Goal: Task Accomplishment & Management: Use online tool/utility

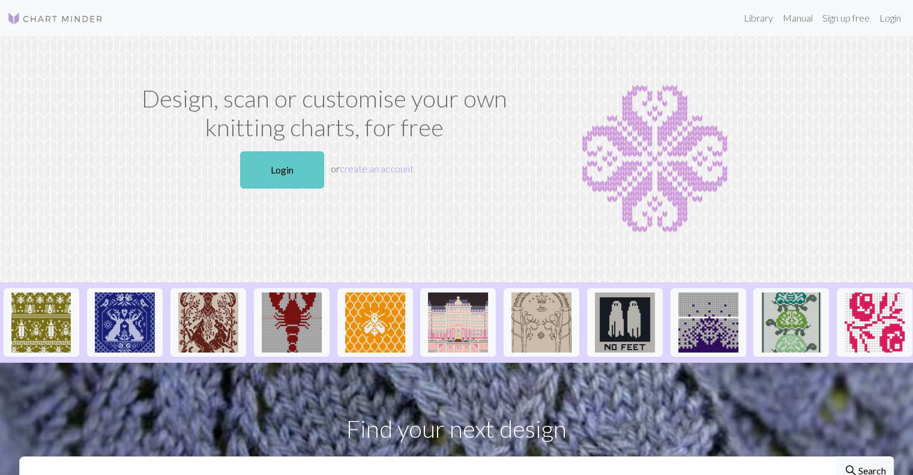
click at [278, 158] on link "Login" at bounding box center [282, 169] width 84 height 37
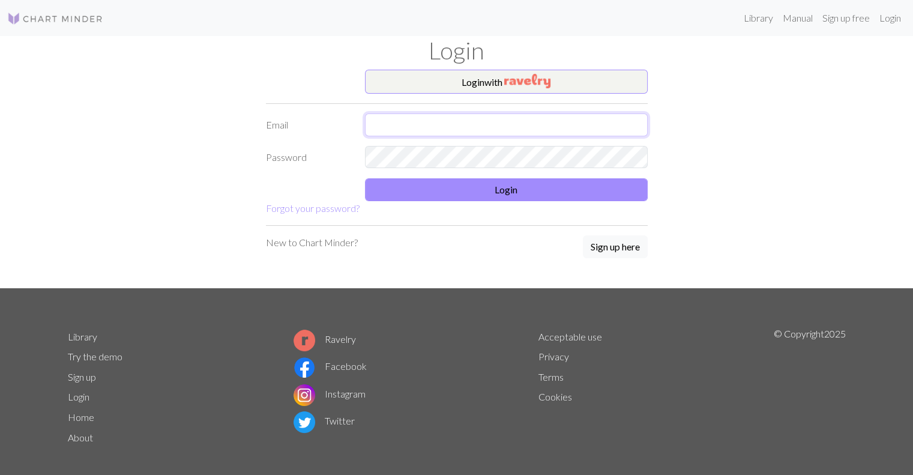
type input "[EMAIL_ADDRESS][DOMAIN_NAME]"
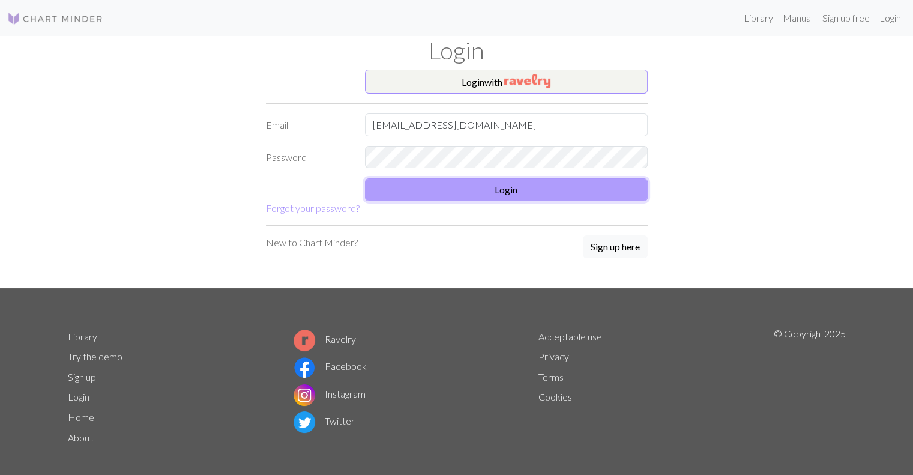
click at [421, 188] on button "Login" at bounding box center [506, 189] width 283 height 23
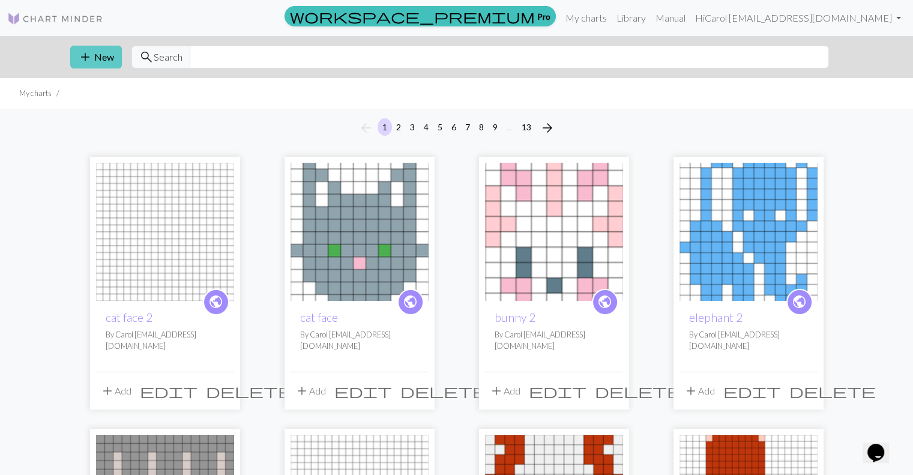
click at [80, 52] on span "add" at bounding box center [85, 57] width 14 height 17
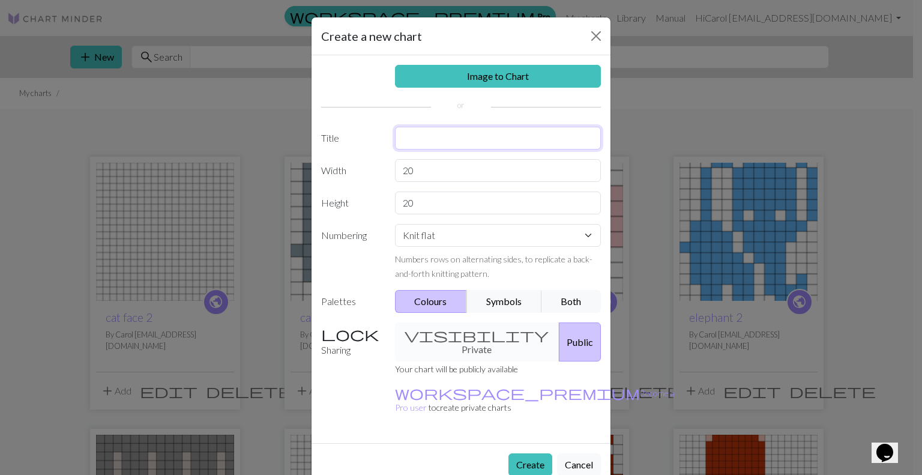
click at [415, 139] on input "text" at bounding box center [498, 138] width 206 height 23
type input "unicorn"
drag, startPoint x: 420, startPoint y: 170, endPoint x: 387, endPoint y: 171, distance: 33.0
click at [388, 171] on div "20" at bounding box center [498, 170] width 221 height 23
type input "25"
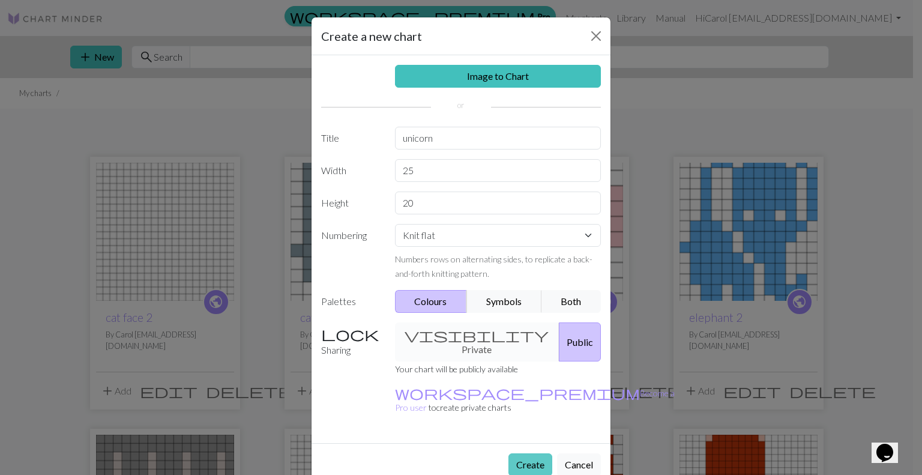
click at [529, 453] on button "Create" at bounding box center [530, 464] width 44 height 23
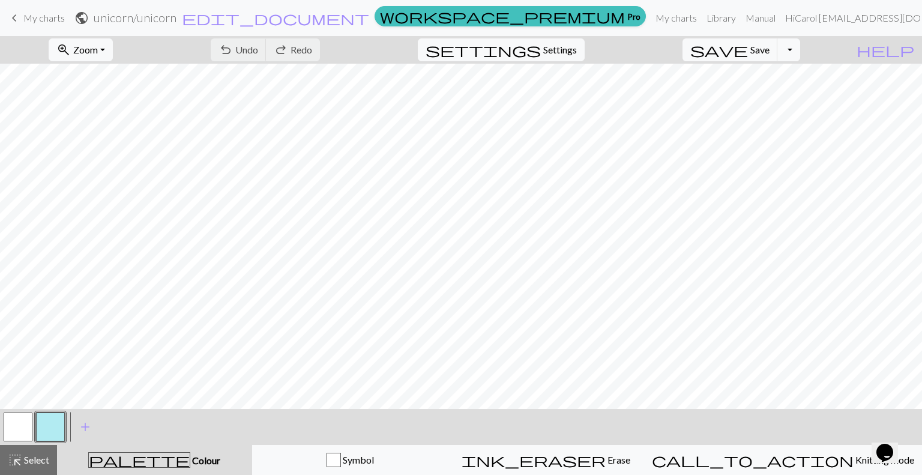
click at [20, 429] on button "button" at bounding box center [18, 426] width 29 height 29
click at [190, 464] on span "Colour" at bounding box center [205, 459] width 30 height 11
click at [21, 427] on button "button" at bounding box center [18, 426] width 29 height 29
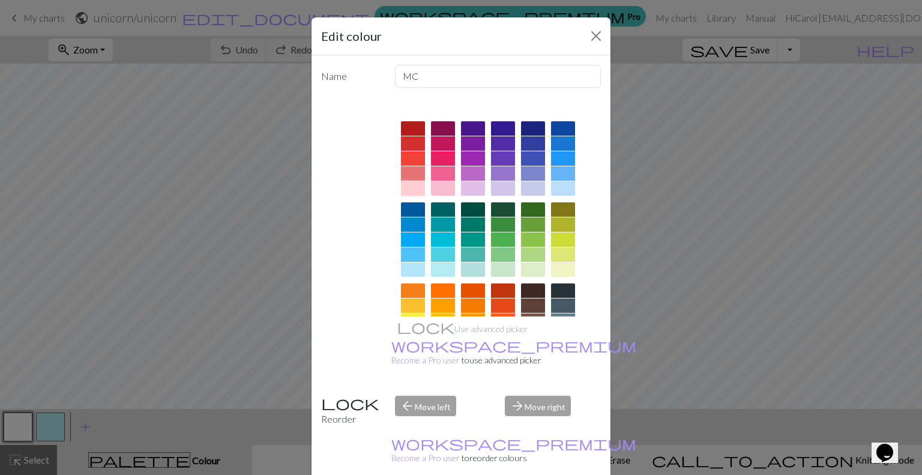
click at [409, 187] on div at bounding box center [413, 188] width 24 height 14
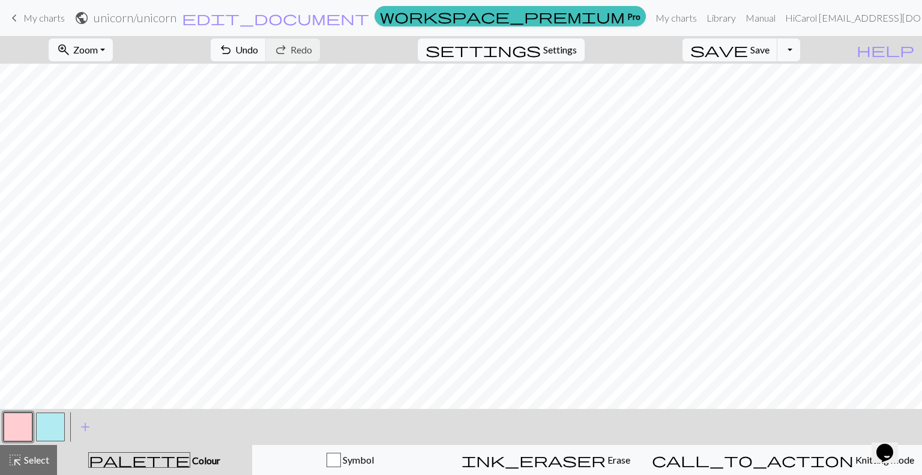
click at [50, 420] on button "button" at bounding box center [50, 426] width 29 height 29
drag, startPoint x: 164, startPoint y: 463, endPoint x: 142, endPoint y: 451, distance: 25.5
click at [190, 463] on span "Colour" at bounding box center [205, 459] width 30 height 11
click at [31, 417] on button "button" at bounding box center [18, 426] width 29 height 29
click at [47, 425] on button "button" at bounding box center [50, 426] width 29 height 29
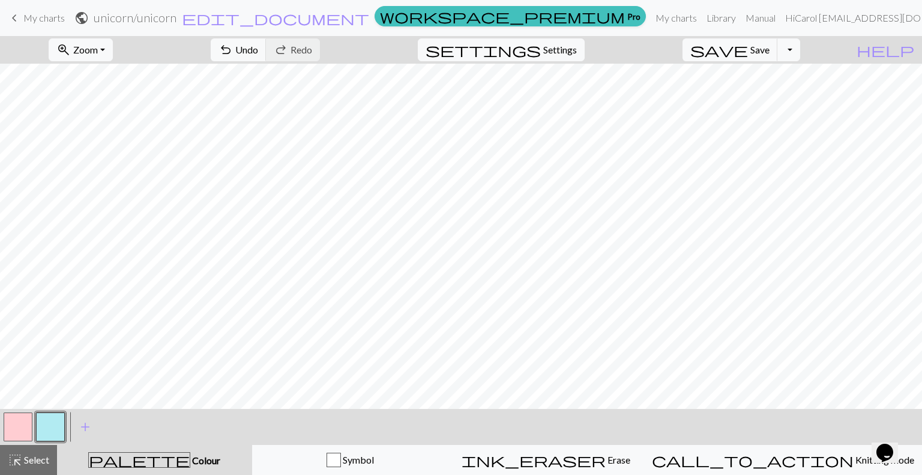
drag, startPoint x: 156, startPoint y: 463, endPoint x: 103, endPoint y: 453, distance: 53.9
click at [157, 463] on div "palette Colour Colour" at bounding box center [154, 460] width 181 height 16
click at [55, 430] on button "button" at bounding box center [50, 426] width 29 height 29
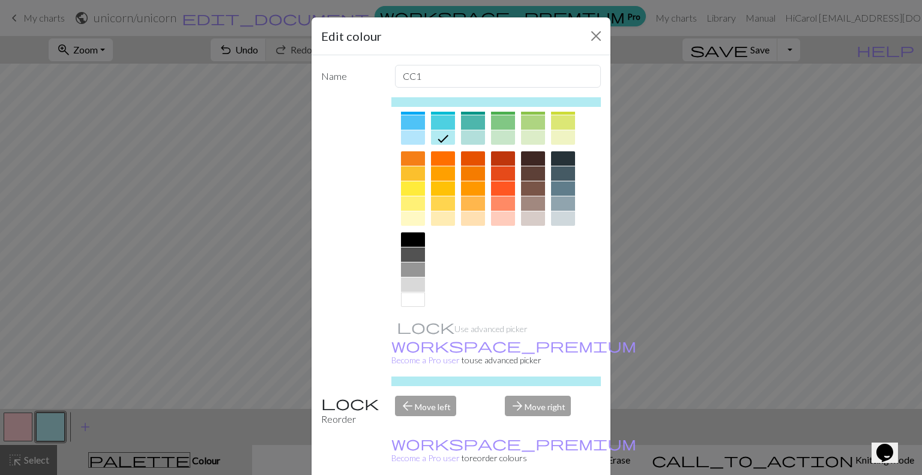
scroll to position [136, 0]
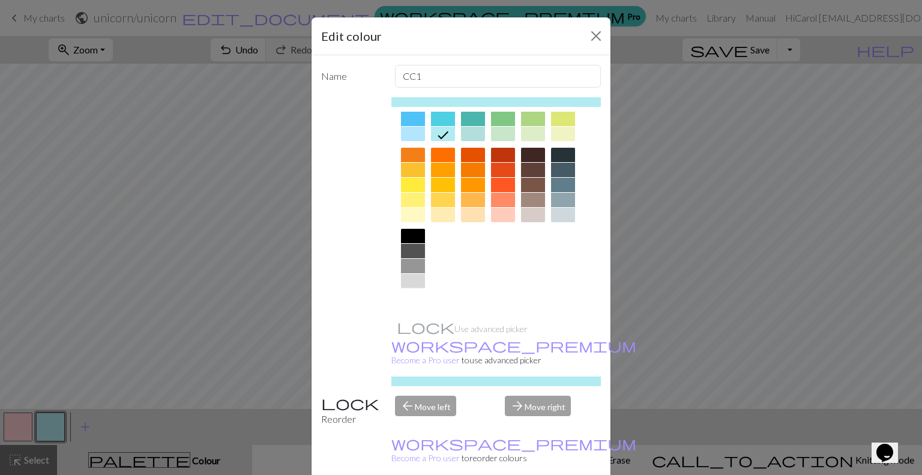
click at [406, 297] on div at bounding box center [413, 296] width 24 height 14
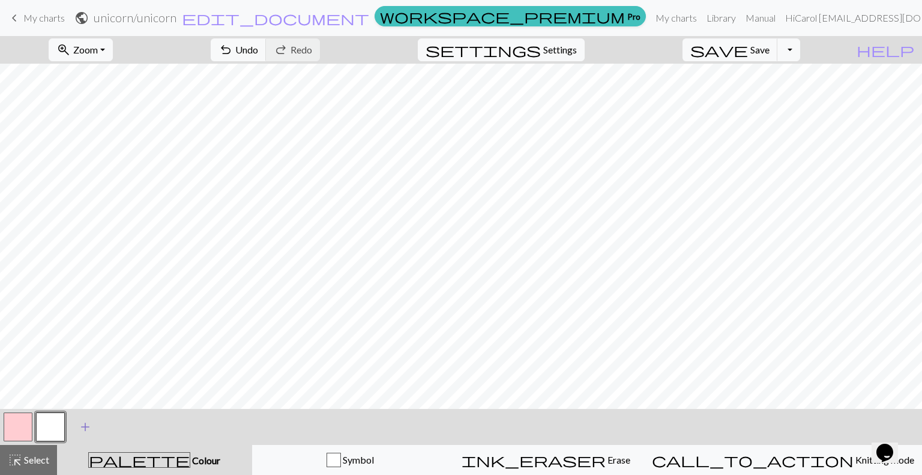
click at [83, 427] on span "add" at bounding box center [85, 426] width 14 height 17
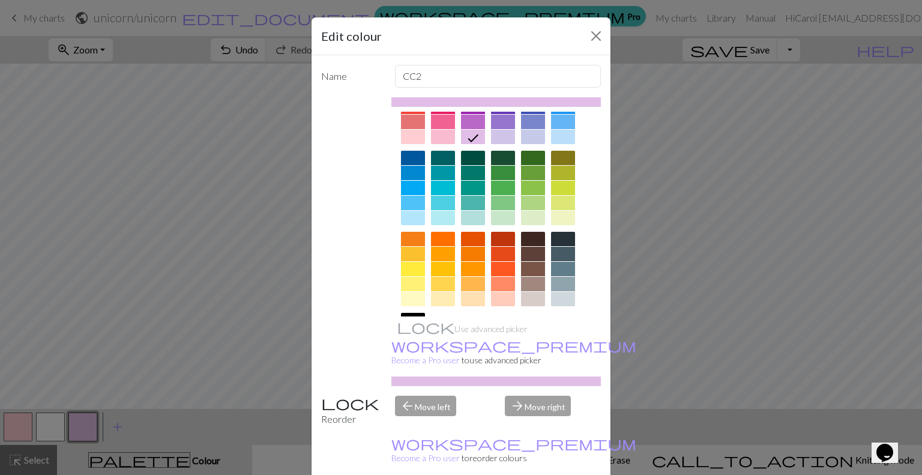
scroll to position [80, 0]
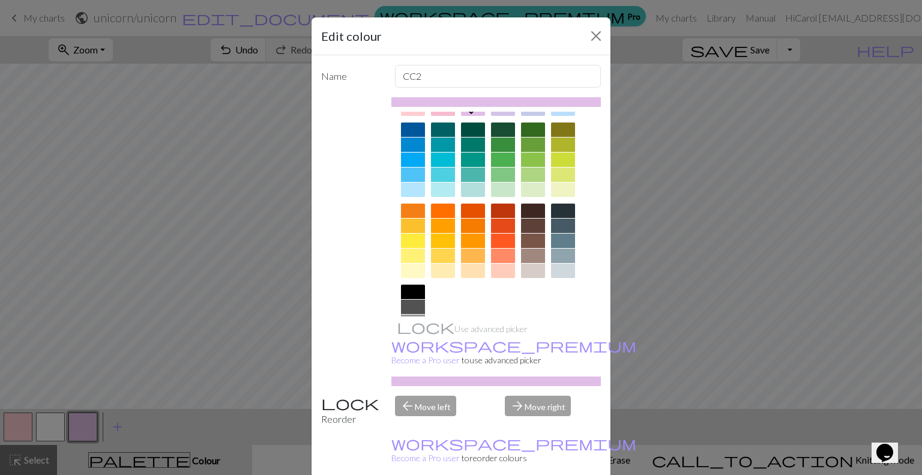
click at [560, 255] on div at bounding box center [563, 255] width 24 height 14
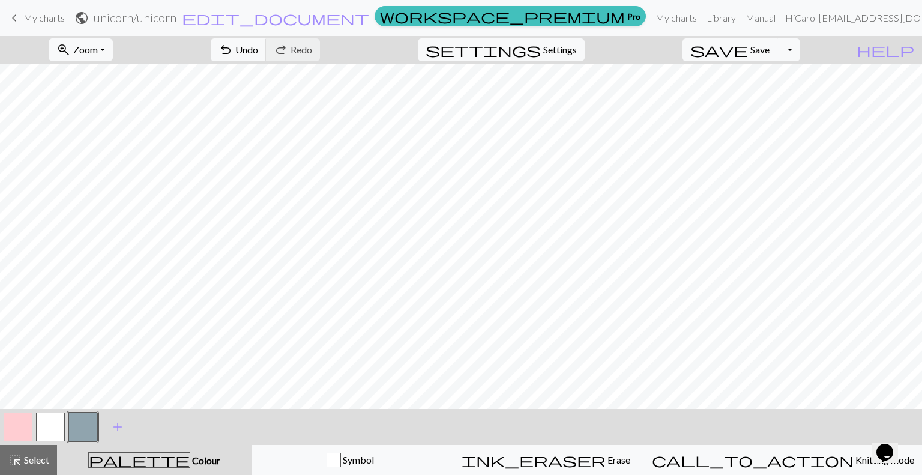
click at [50, 421] on button "button" at bounding box center [50, 426] width 29 height 29
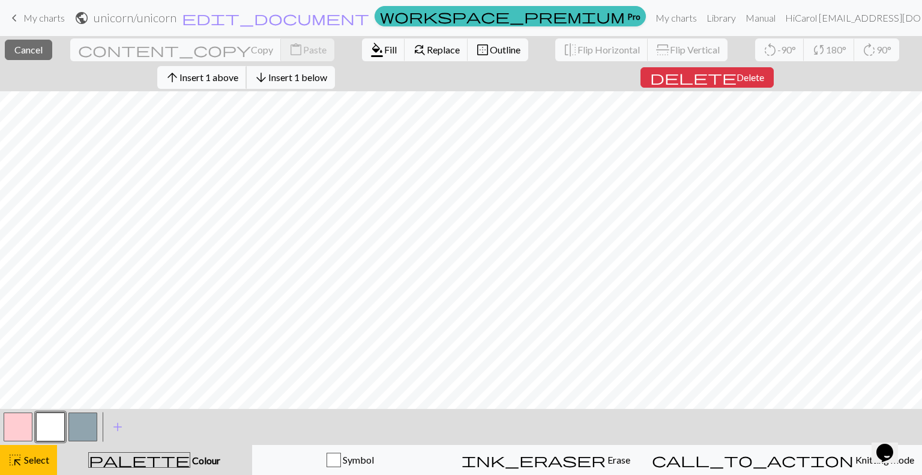
click at [236, 77] on span "Insert 1 above" at bounding box center [208, 76] width 59 height 11
click at [238, 77] on span "Insert 1 above" at bounding box center [208, 76] width 59 height 11
click at [206, 76] on span "Insert 1 above" at bounding box center [208, 76] width 59 height 11
click at [184, 69] on span "arrow_back" at bounding box center [176, 77] width 14 height 17
click at [231, 71] on span "Insert 1 left" at bounding box center [207, 76] width 47 height 11
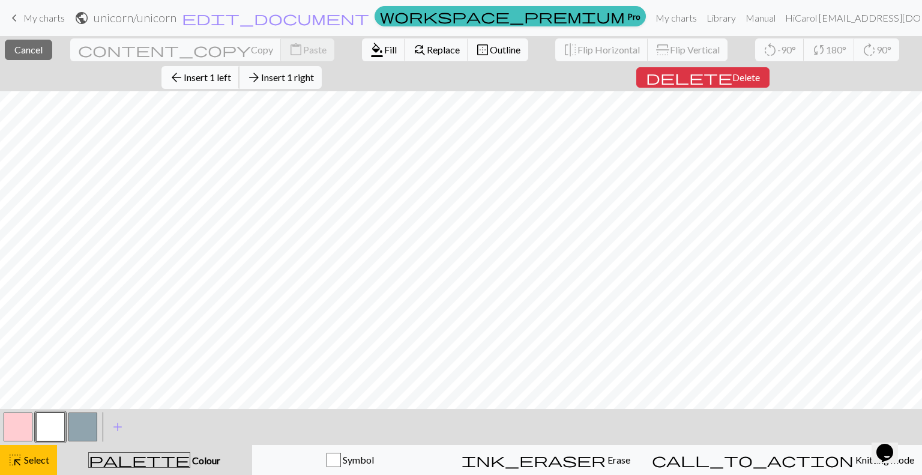
click at [239, 66] on button "arrow_back Insert 1 left" at bounding box center [200, 77] width 78 height 23
click at [236, 73] on span "Insert 1 above" at bounding box center [208, 76] width 59 height 11
click at [214, 72] on span "Insert 1 above" at bounding box center [208, 76] width 59 height 11
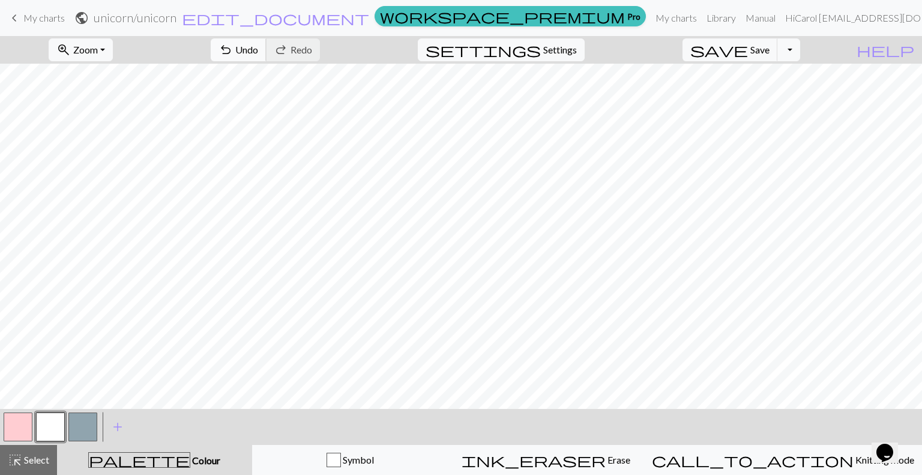
click at [258, 52] on span "Undo" at bounding box center [246, 49] width 23 height 11
drag, startPoint x: 84, startPoint y: 424, endPoint x: 94, endPoint y: 401, distance: 25.5
click at [85, 421] on button "button" at bounding box center [82, 426] width 29 height 29
click at [52, 419] on button "button" at bounding box center [50, 426] width 29 height 29
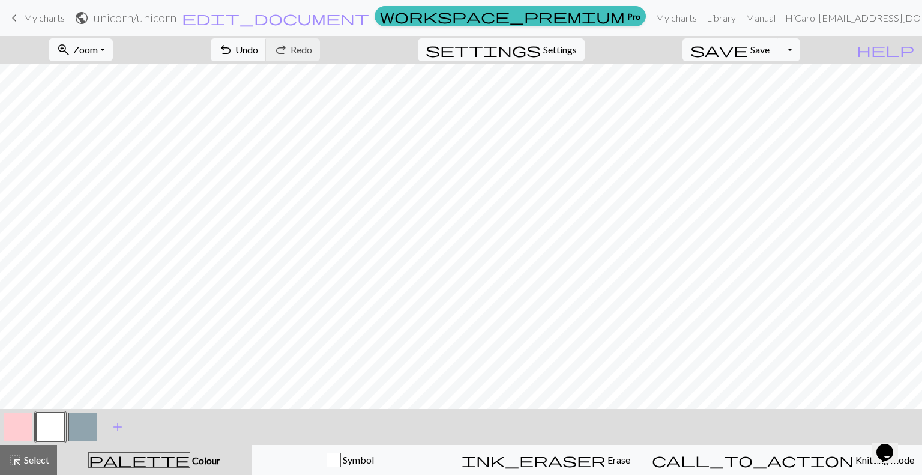
click at [77, 422] on button "button" at bounding box center [82, 426] width 29 height 29
click at [116, 423] on span "add" at bounding box center [117, 426] width 14 height 17
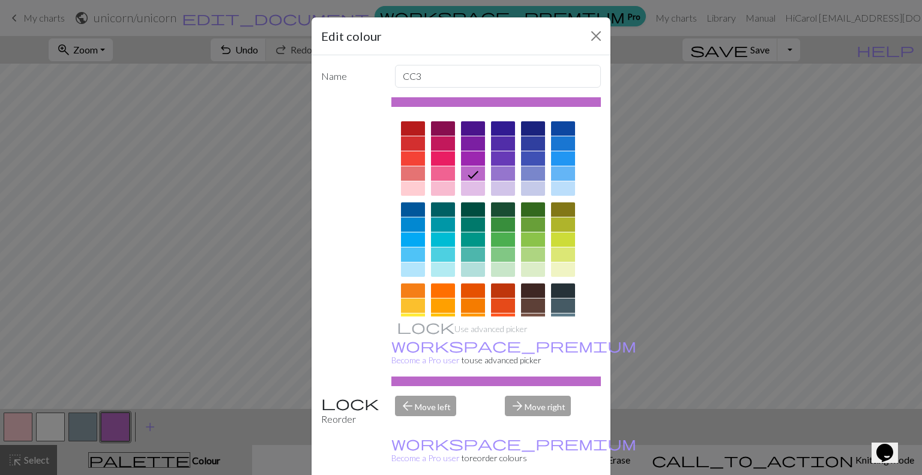
drag, startPoint x: 571, startPoint y: 462, endPoint x: 553, endPoint y: 424, distance: 41.3
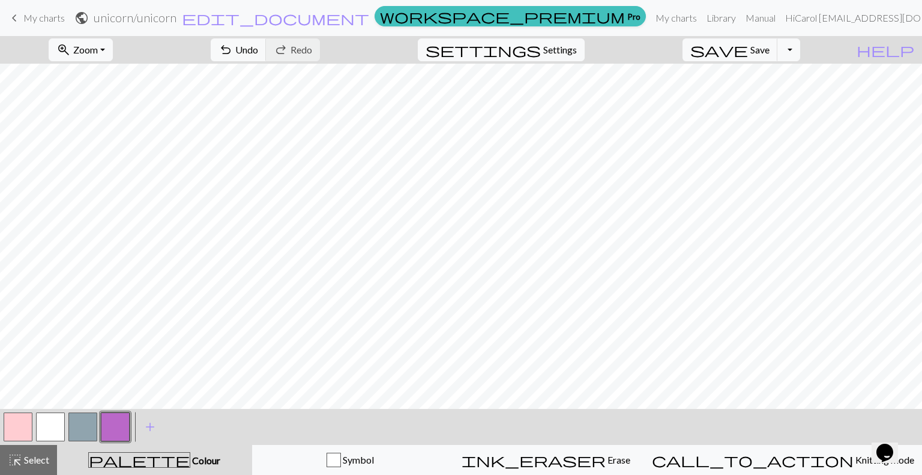
click at [120, 416] on button "button" at bounding box center [115, 426] width 29 height 29
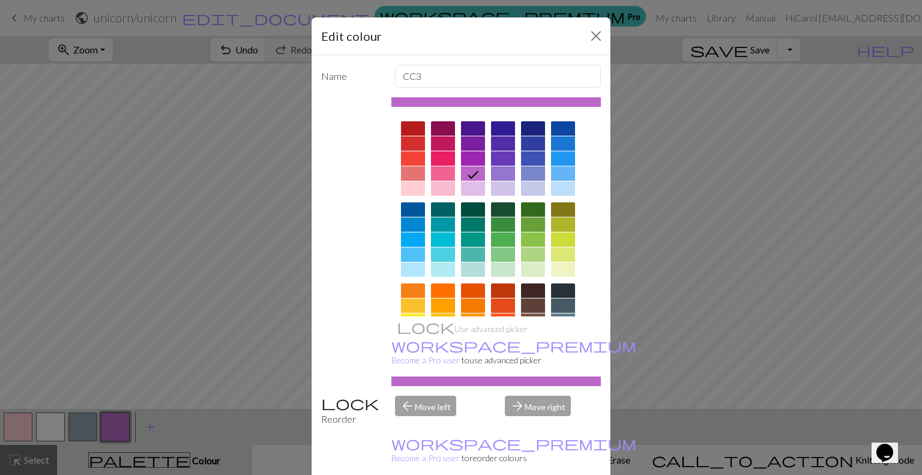
drag, startPoint x: 571, startPoint y: 463, endPoint x: 541, endPoint y: 405, distance: 65.0
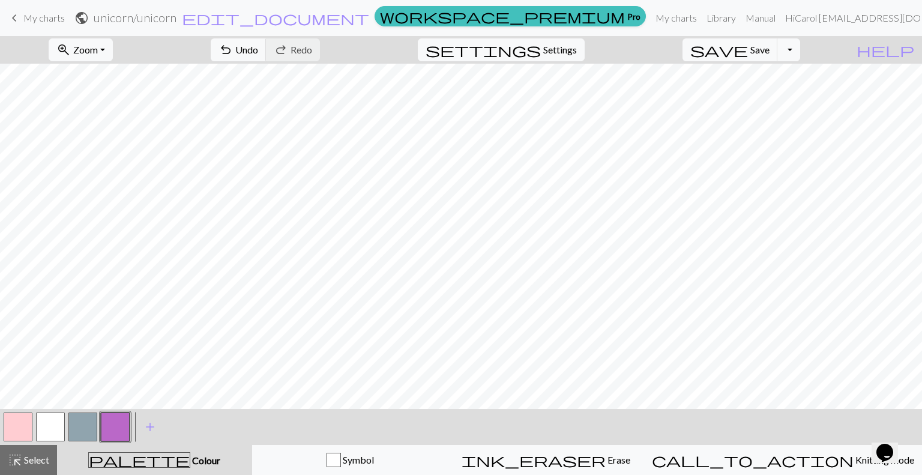
click at [122, 420] on button "button" at bounding box center [115, 426] width 29 height 29
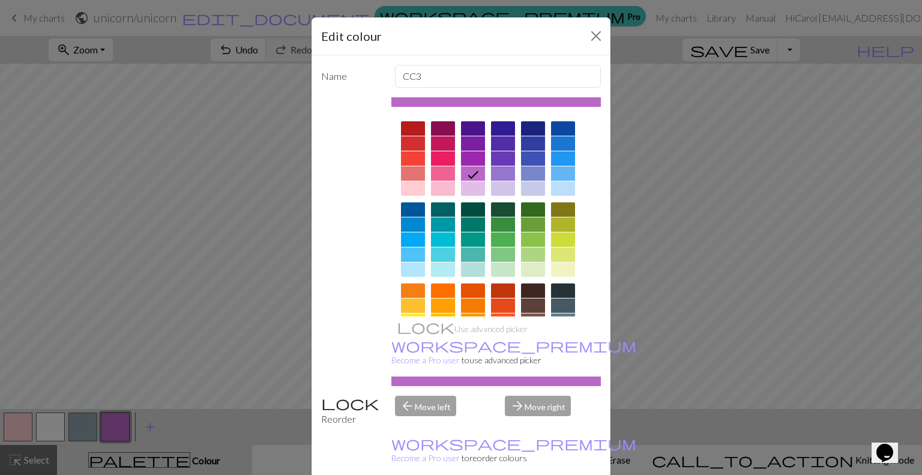
drag, startPoint x: 532, startPoint y: 462, endPoint x: 516, endPoint y: 433, distance: 33.6
click at [523, 444] on form "Edit colour Name CC3 Use advanced picker workspace_premium Become a Pro user to…" at bounding box center [460, 271] width 299 height 509
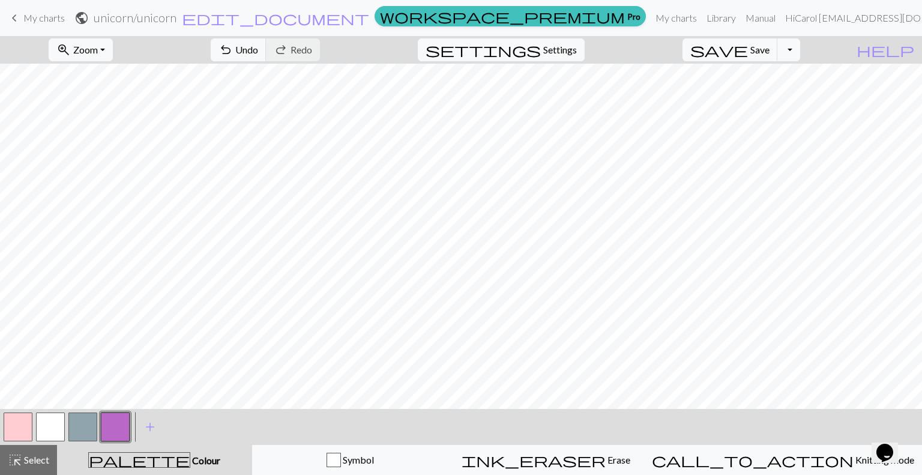
click at [89, 418] on button "button" at bounding box center [82, 426] width 29 height 29
click at [148, 423] on span "add" at bounding box center [150, 426] width 14 height 17
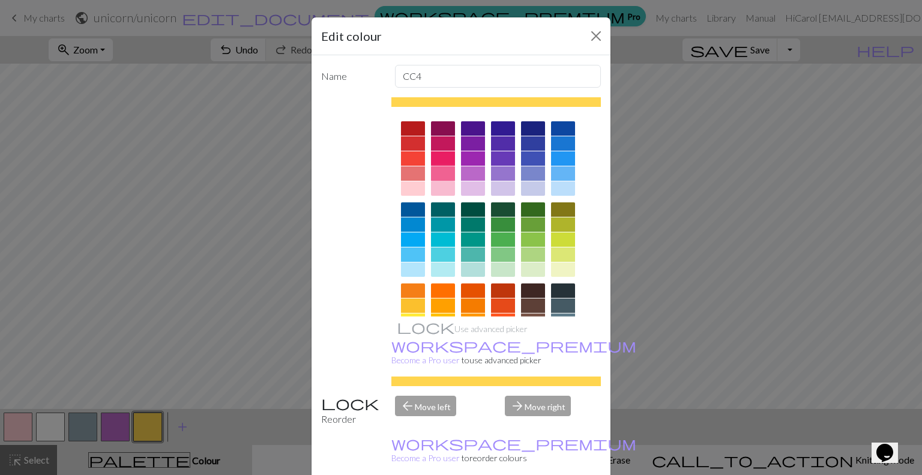
click at [432, 173] on div at bounding box center [443, 173] width 24 height 14
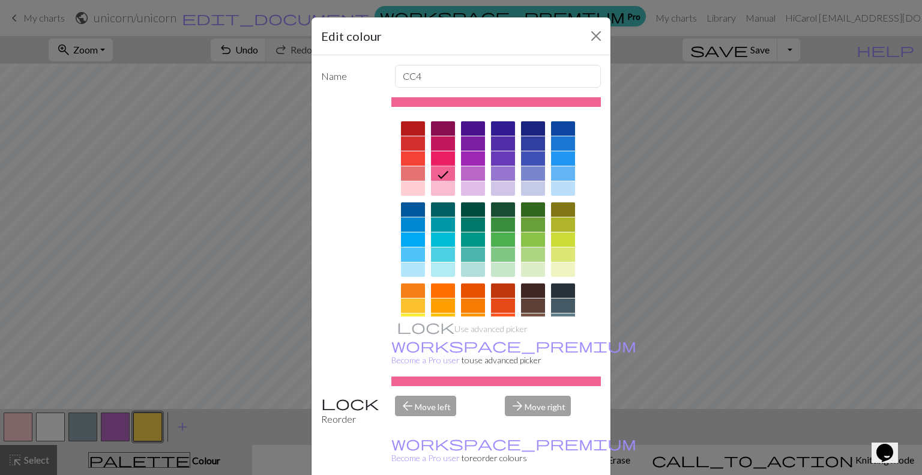
drag, startPoint x: 528, startPoint y: 465, endPoint x: 525, endPoint y: 453, distance: 13.1
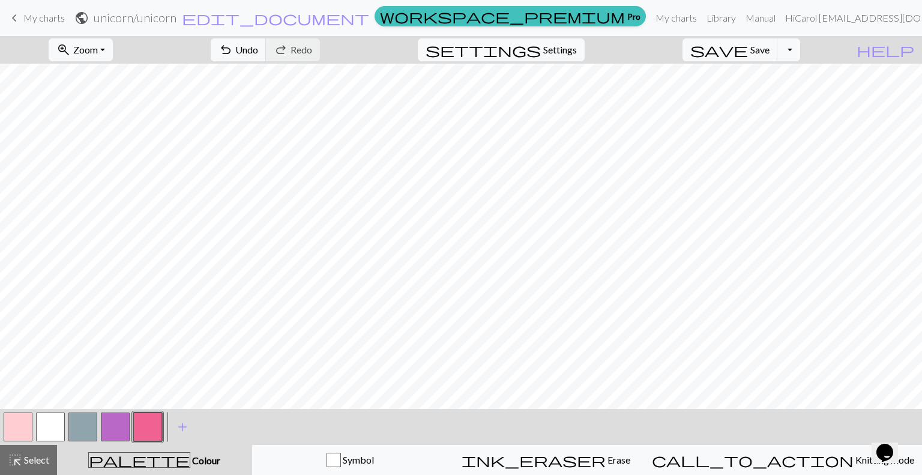
click at [75, 427] on button "button" at bounding box center [82, 426] width 29 height 29
click at [52, 423] on button "button" at bounding box center [50, 426] width 29 height 29
click at [83, 425] on button "button" at bounding box center [82, 426] width 29 height 29
click at [45, 420] on button "button" at bounding box center [50, 426] width 29 height 29
click at [85, 426] on button "button" at bounding box center [82, 426] width 29 height 29
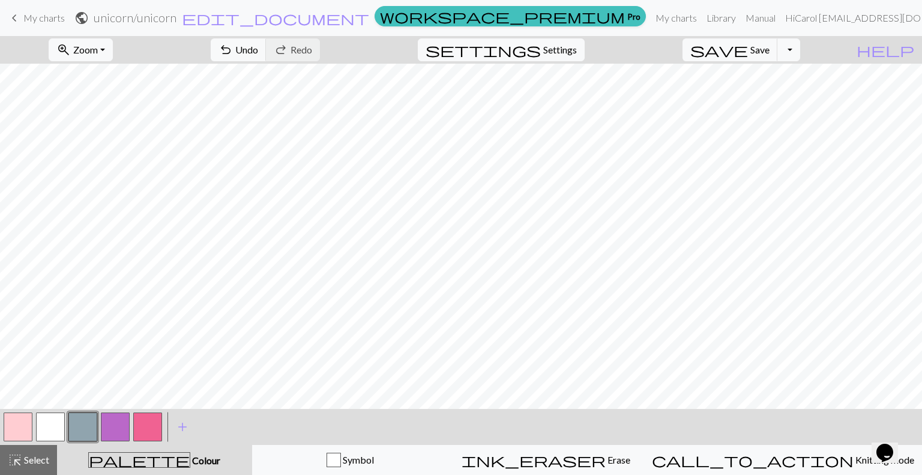
drag, startPoint x: 53, startPoint y: 427, endPoint x: 69, endPoint y: 403, distance: 28.6
click at [55, 421] on button "button" at bounding box center [50, 426] width 29 height 29
drag, startPoint x: 115, startPoint y: 420, endPoint x: 125, endPoint y: 403, distance: 19.7
click at [116, 416] on button "button" at bounding box center [115, 426] width 29 height 29
drag, startPoint x: 50, startPoint y: 424, endPoint x: 63, endPoint y: 414, distance: 16.6
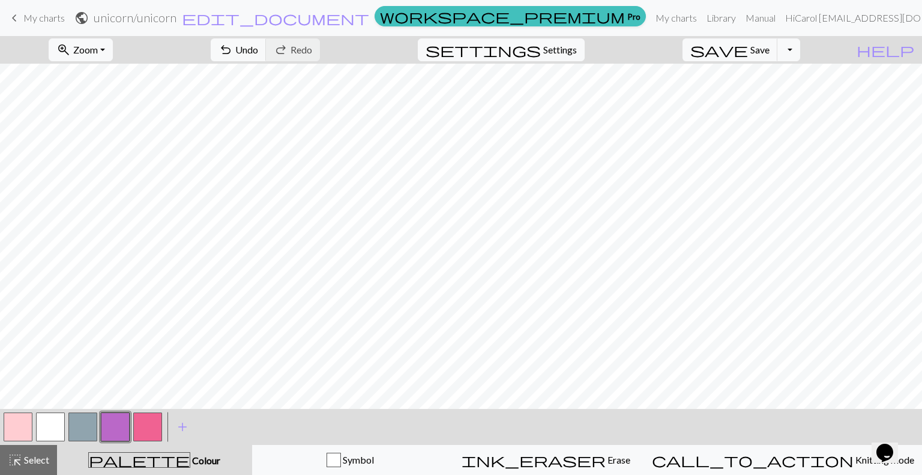
click at [52, 422] on button "button" at bounding box center [50, 426] width 29 height 29
drag, startPoint x: 149, startPoint y: 418, endPoint x: 161, endPoint y: 403, distance: 18.8
click at [149, 417] on button "button" at bounding box center [147, 426] width 29 height 29
drag, startPoint x: 12, startPoint y: 422, endPoint x: 38, endPoint y: 403, distance: 32.3
click at [12, 422] on button "button" at bounding box center [18, 426] width 29 height 29
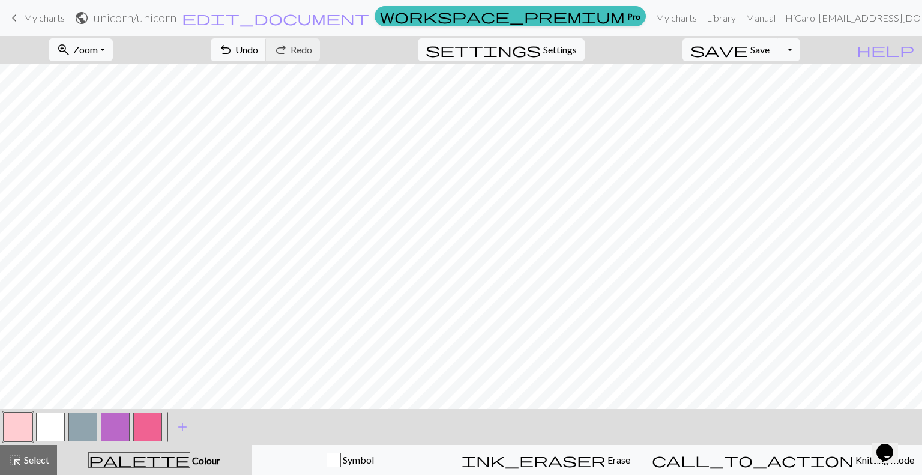
click at [59, 422] on button "button" at bounding box center [50, 426] width 29 height 29
drag, startPoint x: 83, startPoint y: 424, endPoint x: 101, endPoint y: 404, distance: 26.8
click at [83, 424] on button "button" at bounding box center [82, 426] width 29 height 29
drag, startPoint x: 50, startPoint y: 427, endPoint x: 83, endPoint y: 402, distance: 42.0
click at [50, 426] on button "button" at bounding box center [50, 426] width 29 height 29
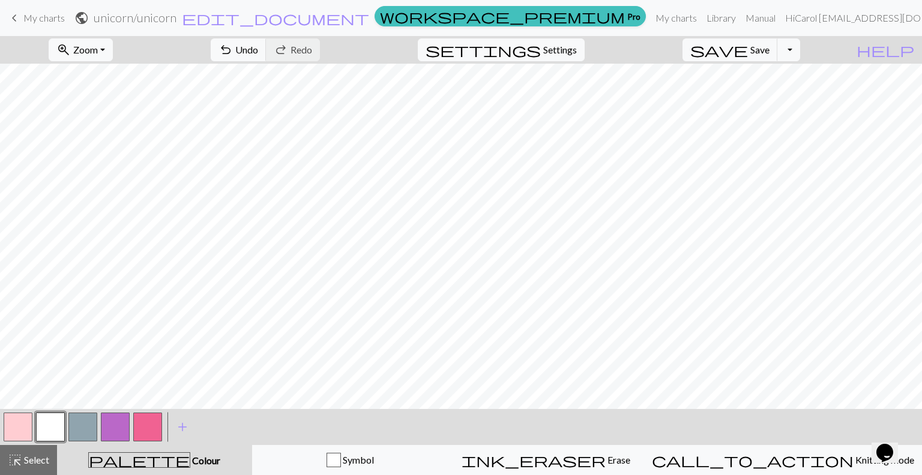
click at [91, 415] on button "button" at bounding box center [82, 426] width 29 height 29
click at [26, 423] on button "button" at bounding box center [18, 426] width 29 height 29
click at [54, 427] on button "button" at bounding box center [50, 426] width 29 height 29
click at [89, 421] on button "button" at bounding box center [82, 426] width 29 height 29
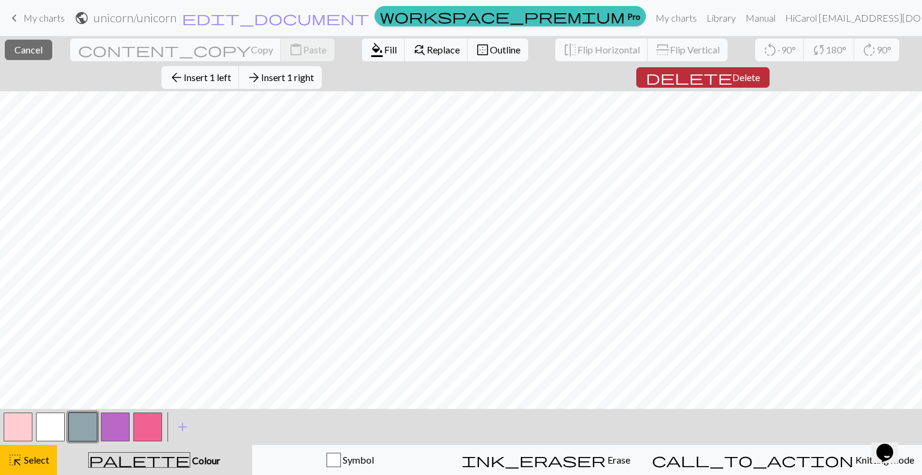
click at [732, 75] on span "Delete" at bounding box center [746, 76] width 28 height 11
click at [732, 71] on span "Delete" at bounding box center [746, 76] width 28 height 11
click at [736, 79] on span "Delete" at bounding box center [750, 76] width 28 height 11
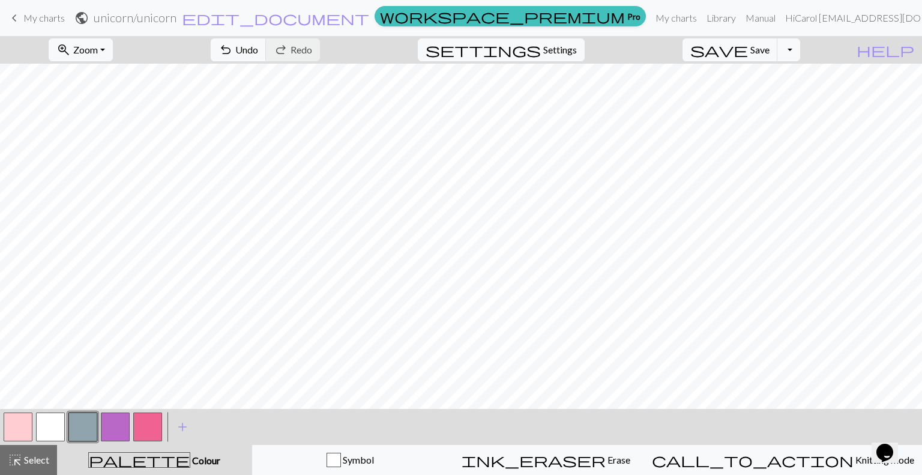
click at [54, 425] on button "button" at bounding box center [50, 426] width 29 height 29
click at [769, 50] on span "Save" at bounding box center [759, 49] width 19 height 11
click at [800, 50] on button "Toggle Dropdown" at bounding box center [788, 49] width 23 height 23
click at [771, 91] on button "save_alt Download" at bounding box center [700, 95] width 198 height 19
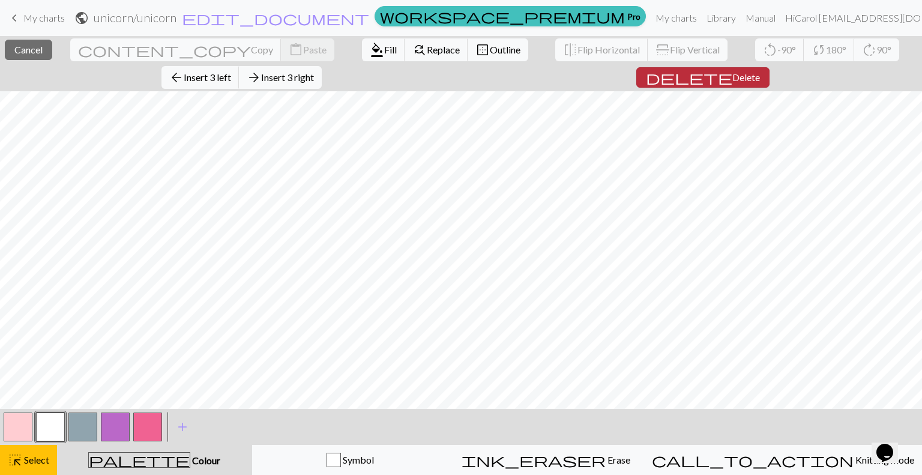
click at [732, 76] on span "Delete" at bounding box center [746, 76] width 28 height 11
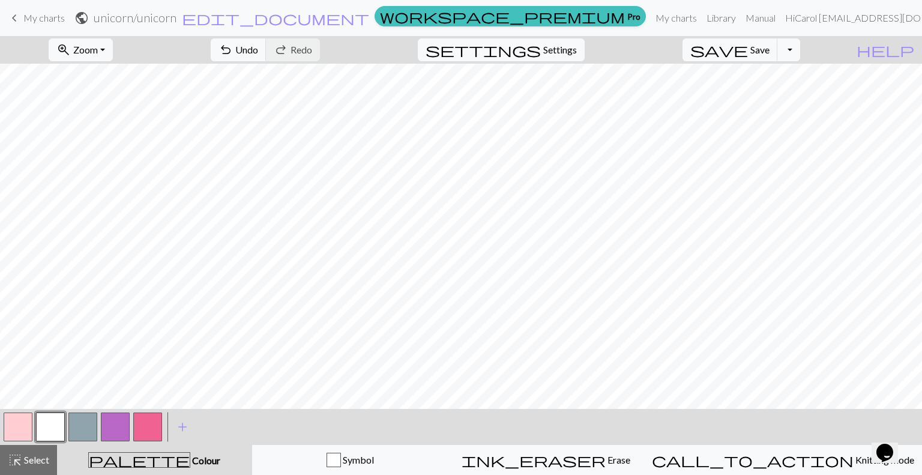
click at [10, 419] on button "button" at bounding box center [18, 426] width 29 height 29
click at [56, 427] on button "button" at bounding box center [50, 426] width 29 height 29
click at [182, 428] on span "add" at bounding box center [182, 426] width 14 height 17
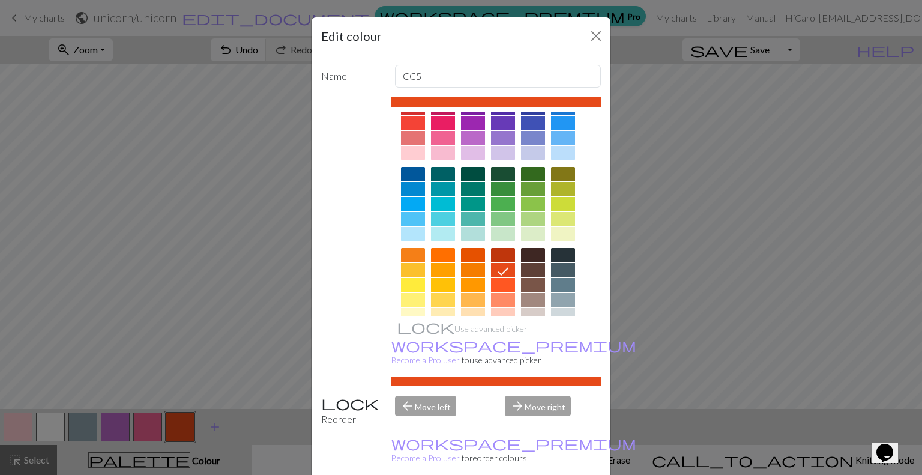
scroll to position [40, 0]
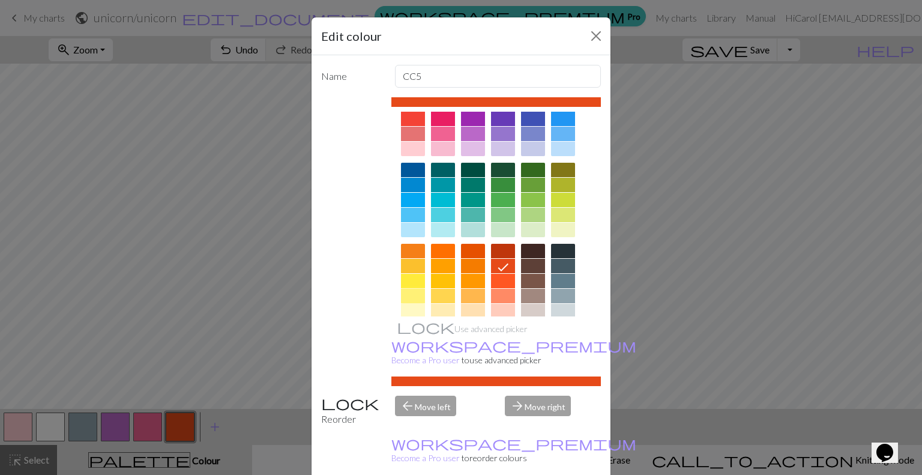
click at [405, 294] on div at bounding box center [413, 296] width 24 height 14
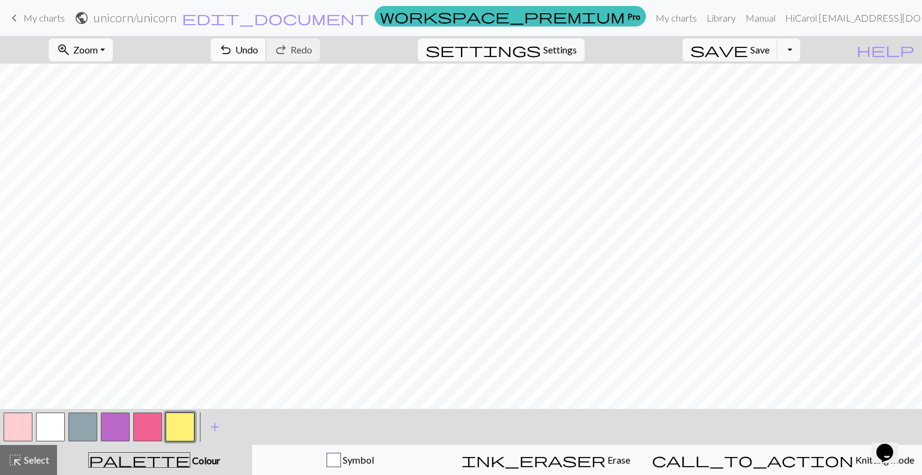
click at [258, 53] on span "Undo" at bounding box center [246, 49] width 23 height 11
click at [748, 52] on span "save" at bounding box center [719, 49] width 58 height 17
click at [800, 50] on button "Toggle Dropdown" at bounding box center [788, 49] width 23 height 23
click at [780, 93] on button "save_alt Download" at bounding box center [700, 95] width 198 height 19
click at [800, 53] on button "Toggle Dropdown" at bounding box center [788, 49] width 23 height 23
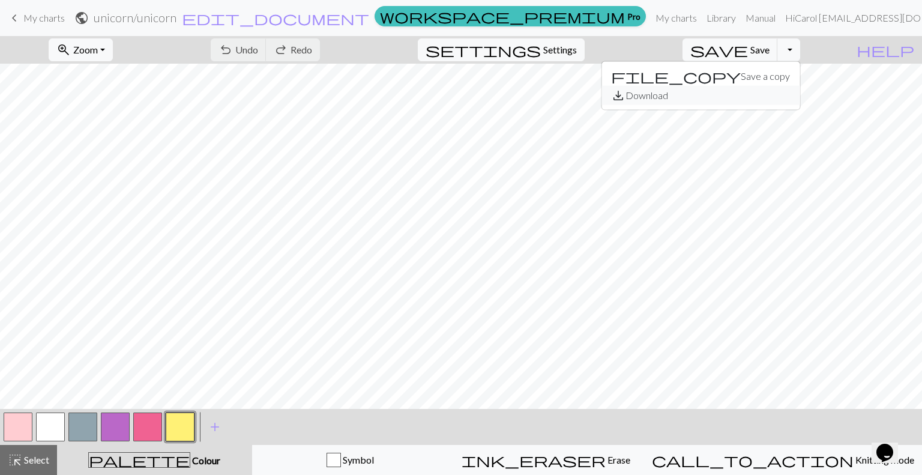
click at [773, 91] on button "save_alt Download" at bounding box center [700, 95] width 198 height 19
click at [120, 421] on button "button" at bounding box center [115, 426] width 29 height 29
click at [164, 453] on div "palette Colour Colour" at bounding box center [154, 460] width 181 height 16
click at [121, 427] on button "button" at bounding box center [115, 426] width 29 height 29
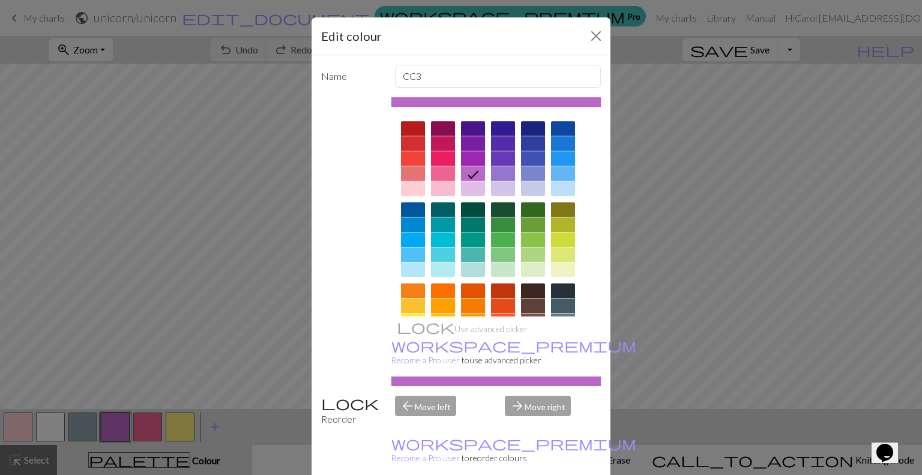
click at [406, 241] on div at bounding box center [413, 239] width 24 height 14
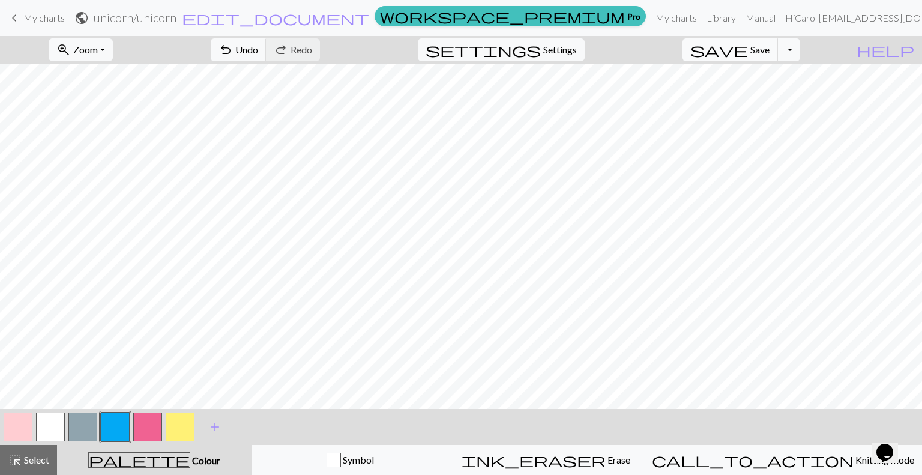
click at [769, 49] on span "Save" at bounding box center [759, 49] width 19 height 11
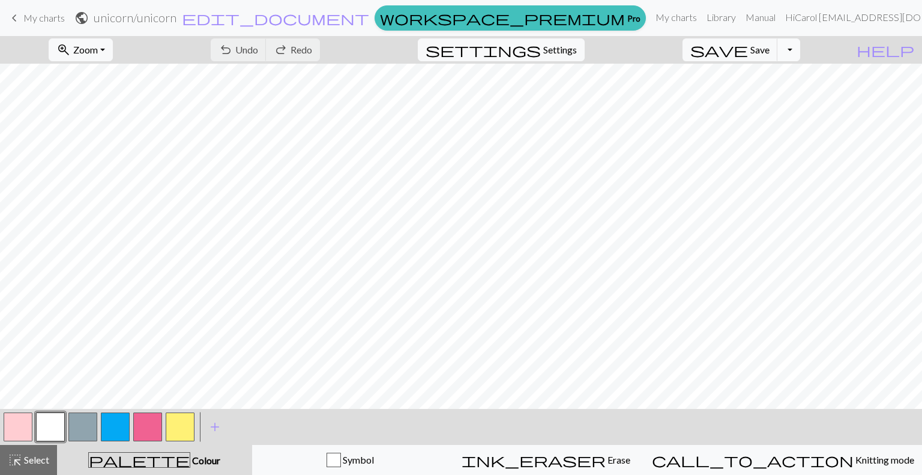
click at [800, 50] on button "Toggle Dropdown" at bounding box center [788, 49] width 23 height 23
click at [775, 91] on button "save_alt Download" at bounding box center [700, 95] width 198 height 19
click at [800, 50] on button "Toggle Dropdown" at bounding box center [788, 49] width 23 height 23
click at [759, 96] on button "save_alt Download" at bounding box center [700, 95] width 198 height 19
click at [40, 20] on span "My charts" at bounding box center [43, 17] width 41 height 11
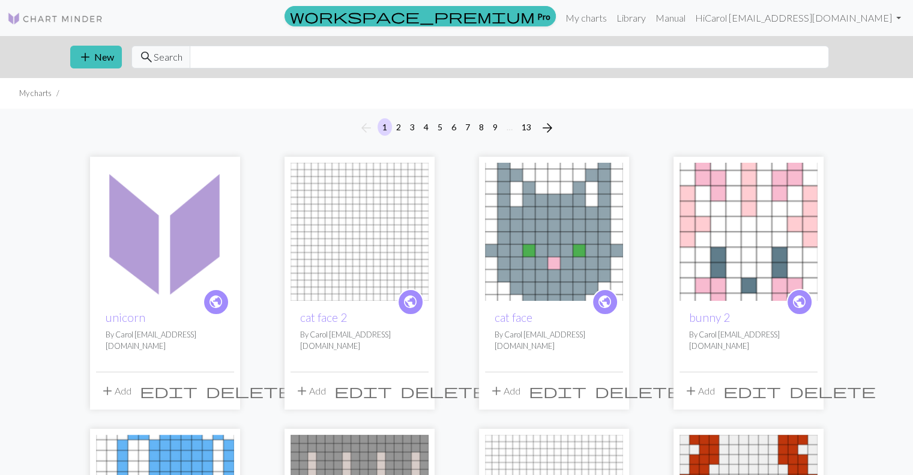
click at [161, 246] on img at bounding box center [165, 232] width 138 height 138
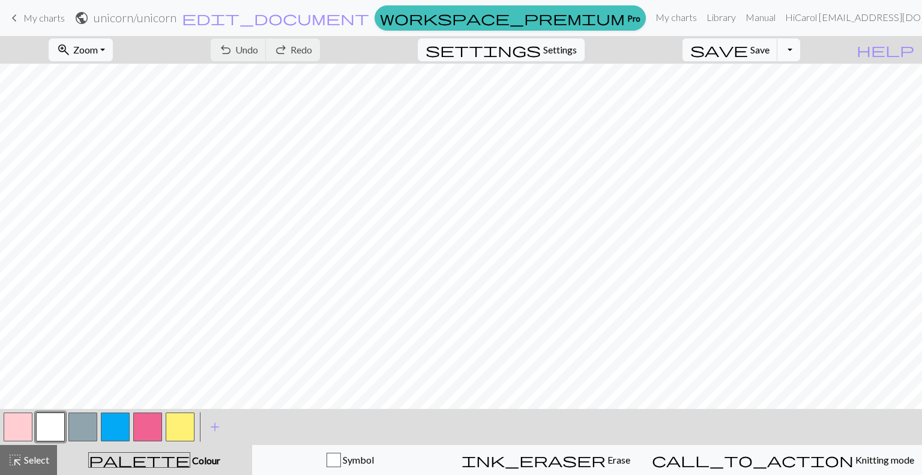
click at [800, 50] on button "Toggle Dropdown" at bounding box center [788, 49] width 23 height 23
click at [775, 92] on button "save_alt Download" at bounding box center [700, 95] width 198 height 19
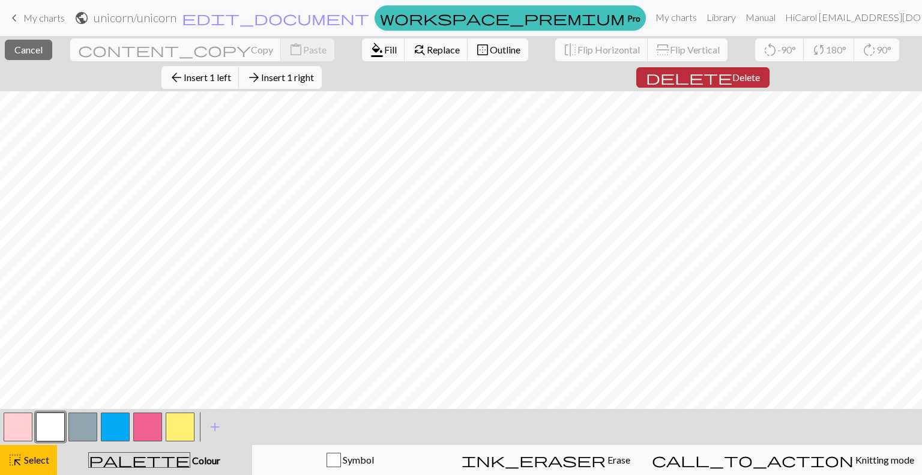
click at [732, 76] on span "Delete" at bounding box center [746, 76] width 28 height 11
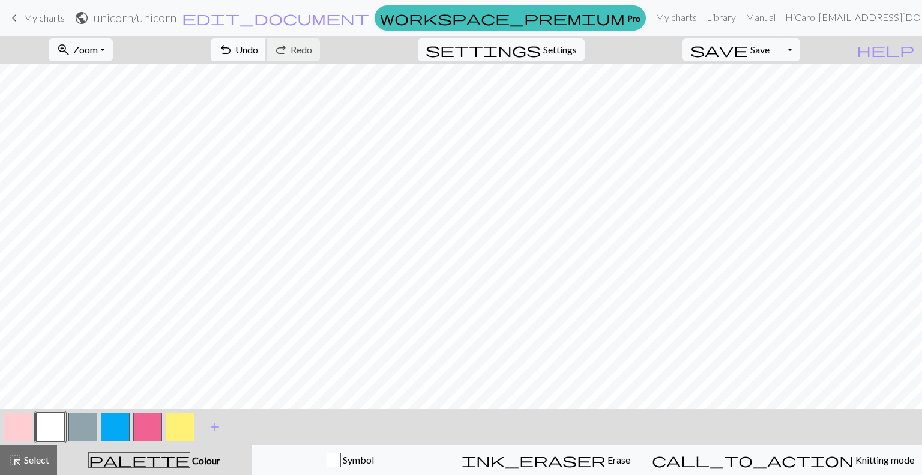
click at [233, 43] on span "undo" at bounding box center [225, 49] width 14 height 17
